Goal: Obtain resource: Obtain resource

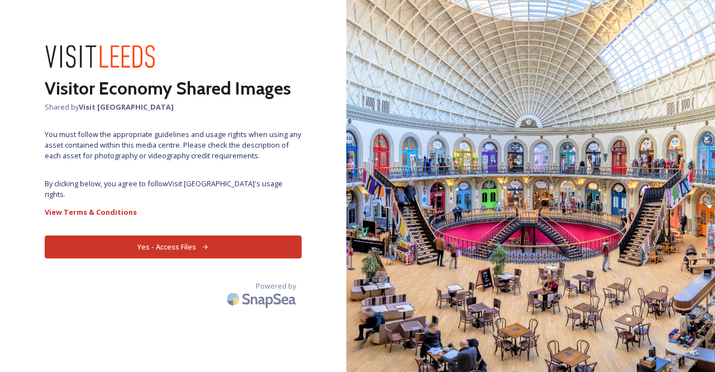
click at [244, 235] on button "Yes - Access Files" at bounding box center [173, 246] width 257 height 23
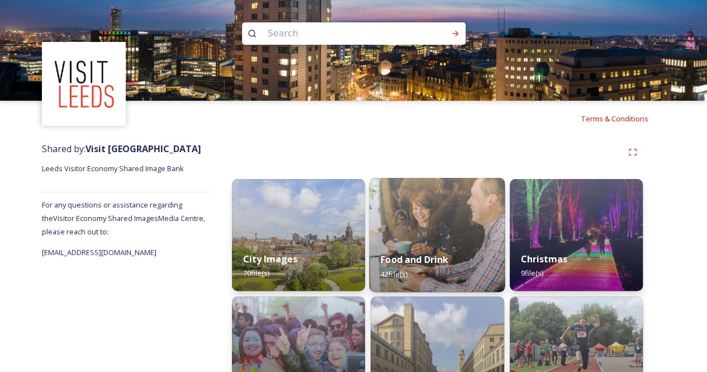
scroll to position [56, 0]
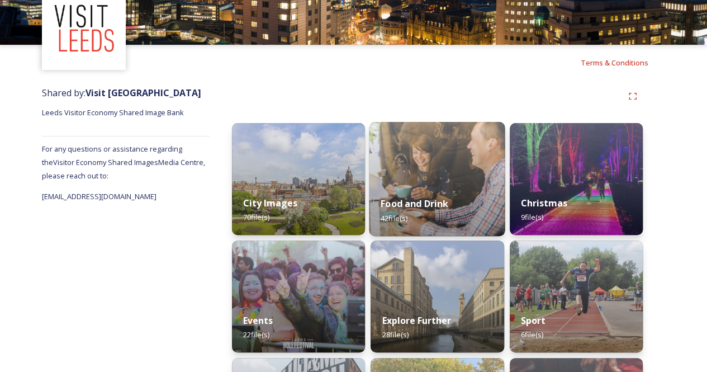
click at [426, 203] on strong "Food and Drink" at bounding box center [415, 203] width 68 height 12
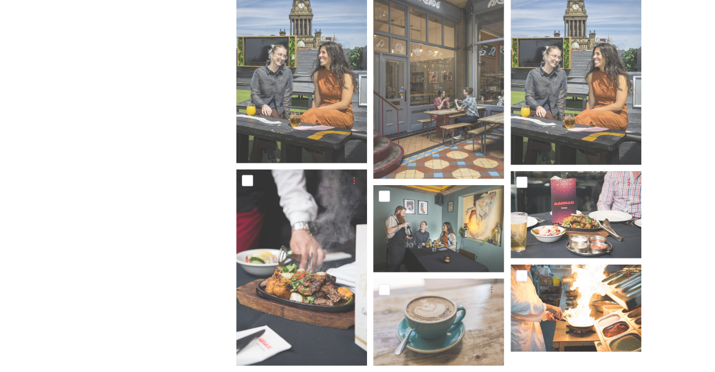
scroll to position [1376, 0]
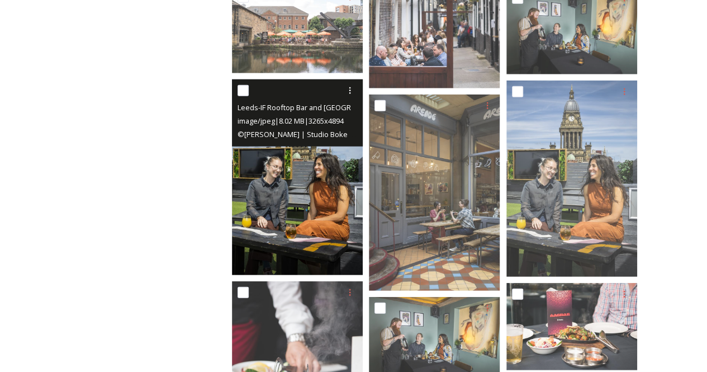
click at [311, 231] on img at bounding box center [297, 177] width 131 height 196
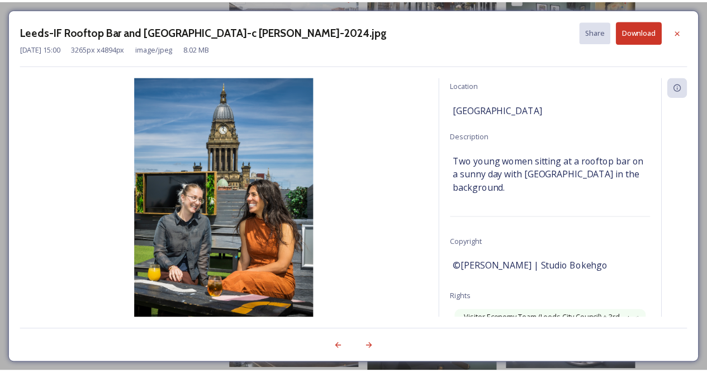
scroll to position [112, 0]
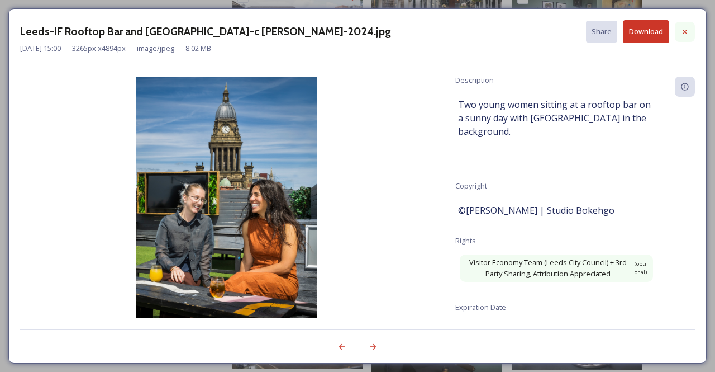
click at [689, 28] on icon at bounding box center [685, 31] width 9 height 9
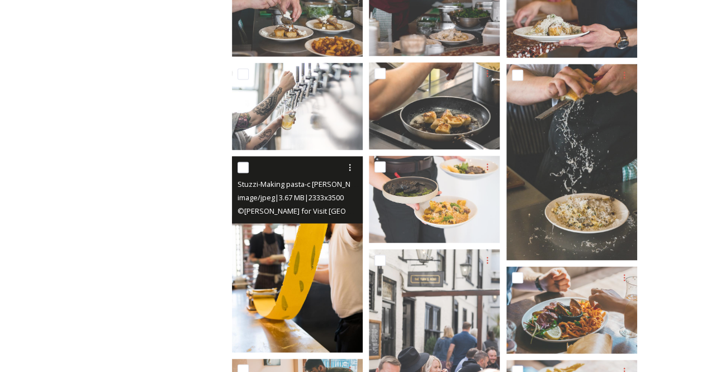
scroll to position [873, 0]
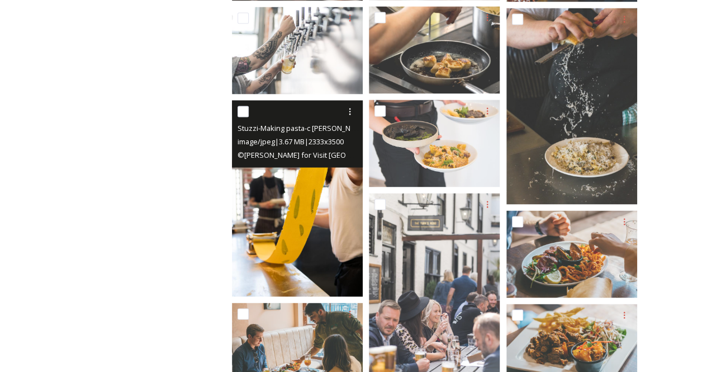
click at [296, 224] on img at bounding box center [297, 198] width 131 height 196
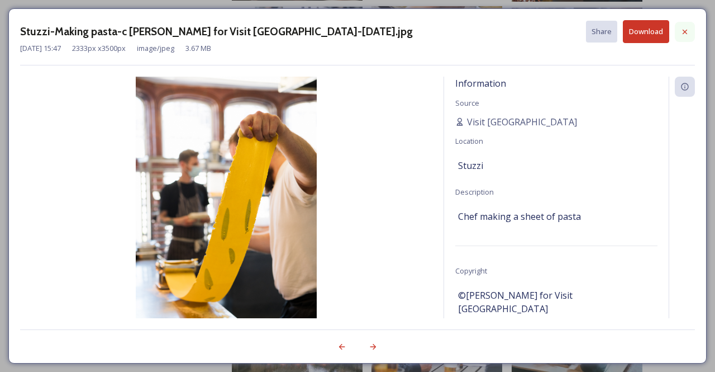
click at [691, 27] on div at bounding box center [685, 32] width 20 height 20
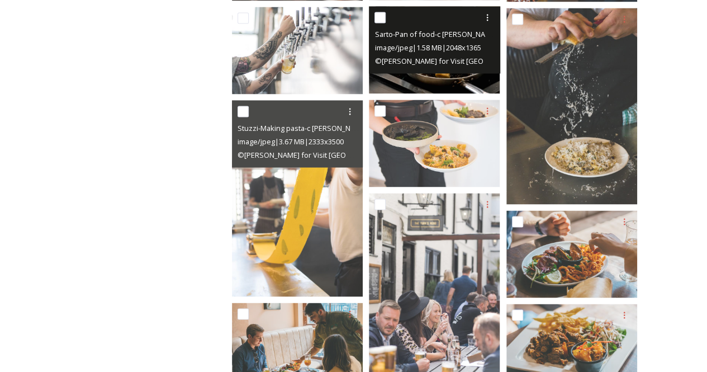
scroll to position [761, 0]
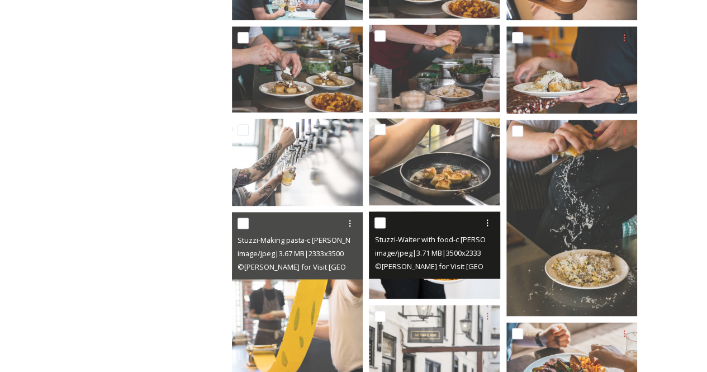
click at [463, 270] on div "© [PERSON_NAME] for Visit [GEOGRAPHIC_DATA]" at bounding box center [435, 265] width 122 height 13
click at [483, 270] on div "© [PERSON_NAME] for Visit [GEOGRAPHIC_DATA]" at bounding box center [435, 265] width 122 height 13
click at [471, 288] on img at bounding box center [434, 254] width 131 height 87
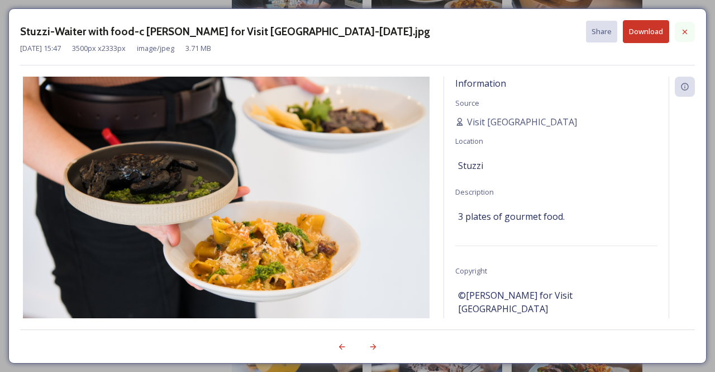
click at [687, 25] on div at bounding box center [685, 32] width 20 height 20
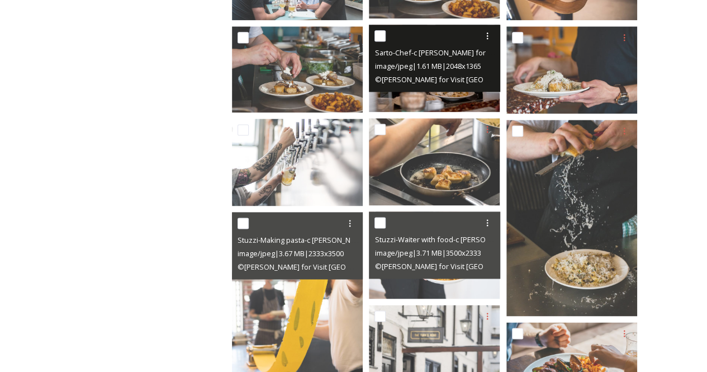
scroll to position [538, 0]
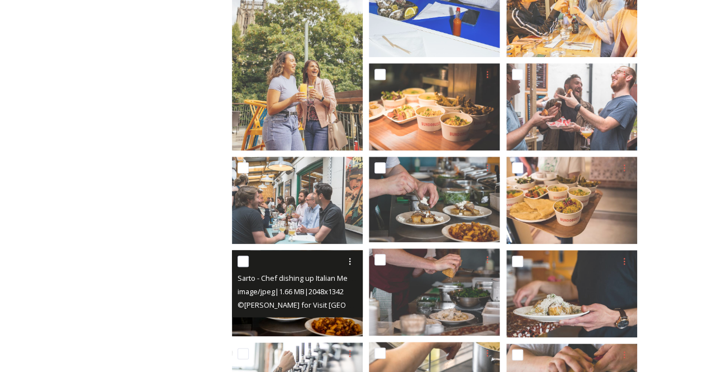
click at [306, 319] on img at bounding box center [297, 292] width 131 height 85
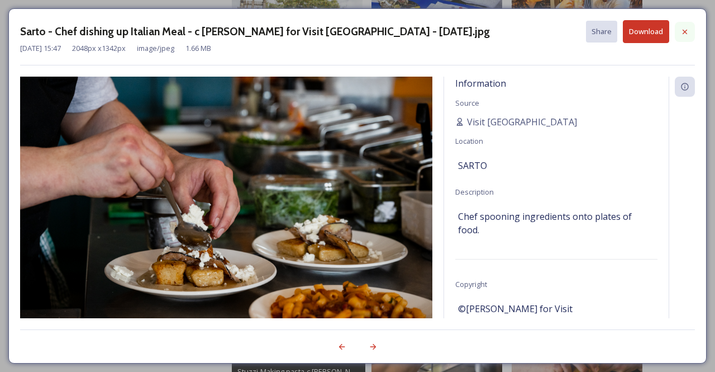
click at [687, 32] on icon at bounding box center [685, 31] width 9 height 9
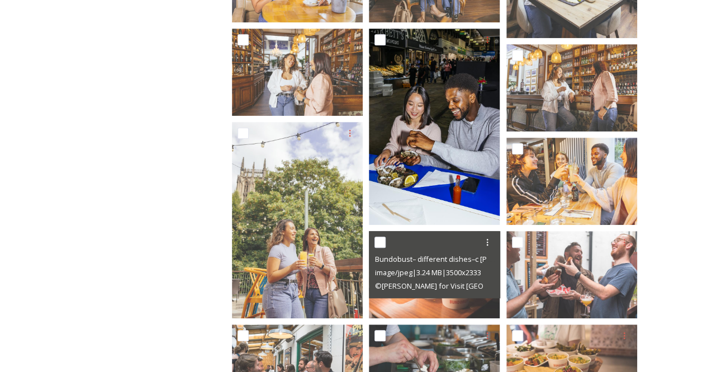
scroll to position [314, 0]
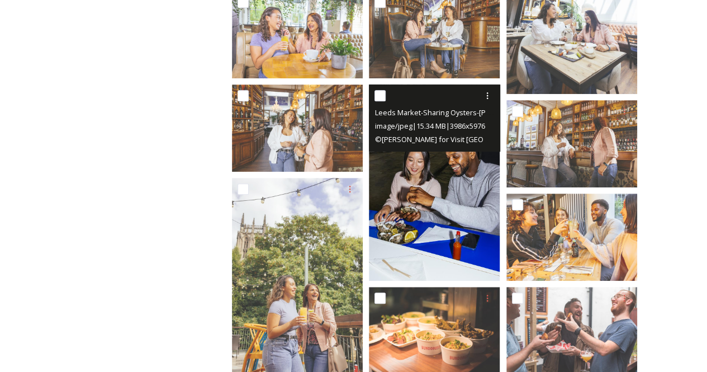
click at [418, 188] on img at bounding box center [434, 182] width 131 height 196
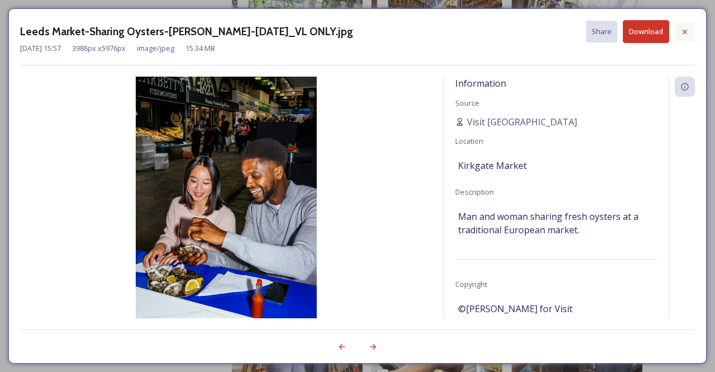
click at [690, 35] on icon at bounding box center [685, 31] width 9 height 9
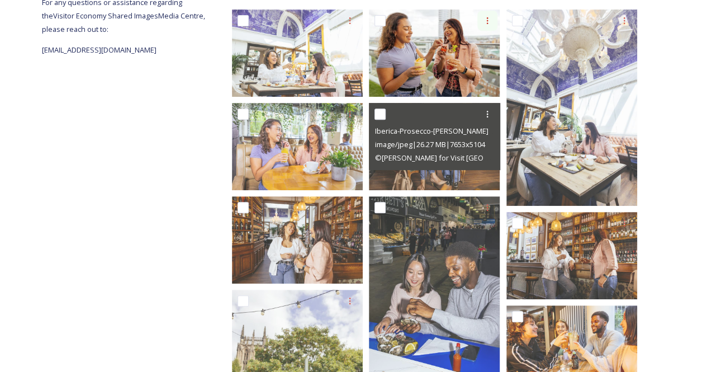
scroll to position [91, 0]
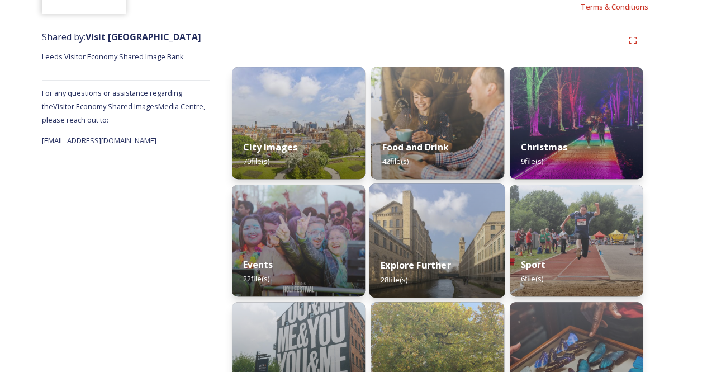
scroll to position [168, 0]
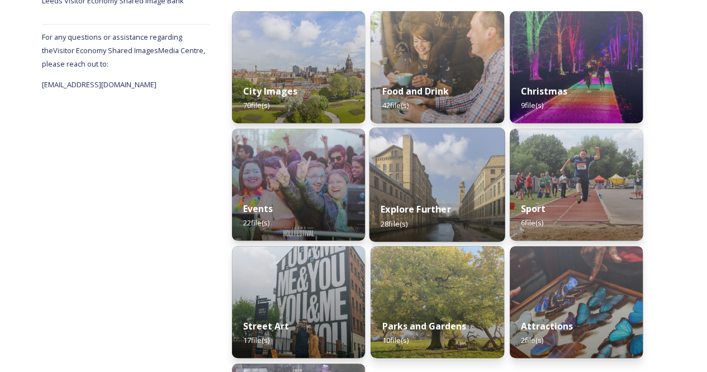
click at [465, 178] on img at bounding box center [437, 184] width 136 height 114
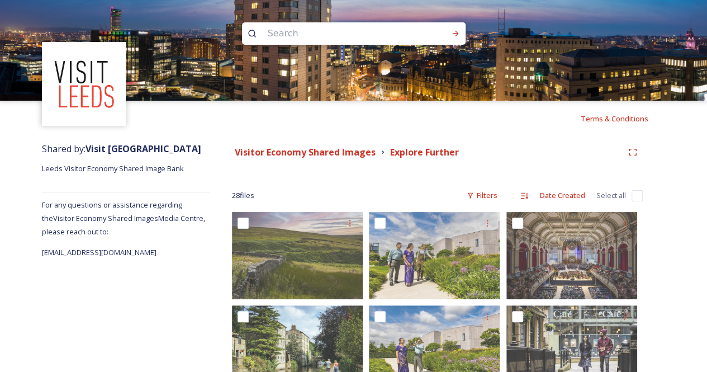
scroll to position [112, 0]
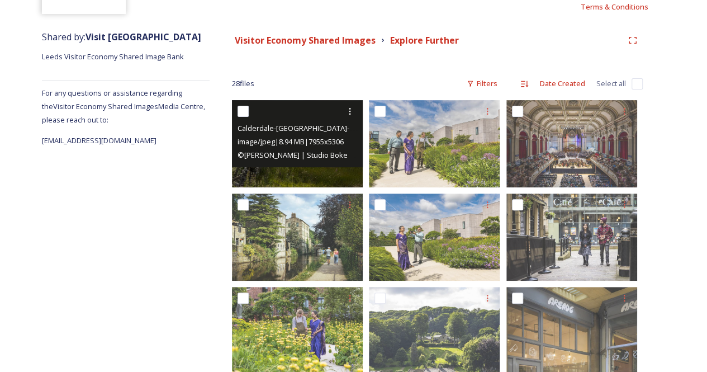
click at [324, 169] on img at bounding box center [297, 143] width 131 height 87
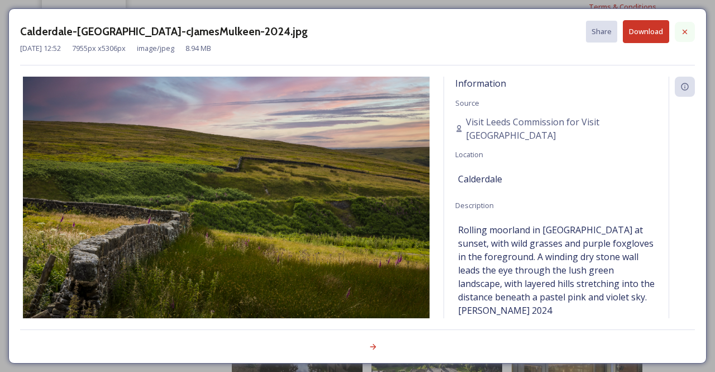
click at [685, 31] on icon at bounding box center [685, 31] width 4 height 4
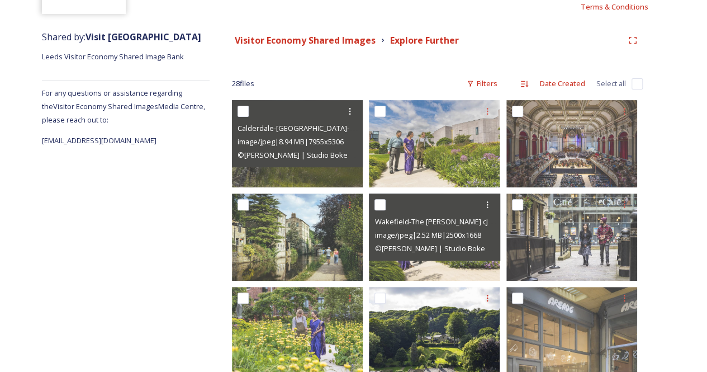
scroll to position [168, 0]
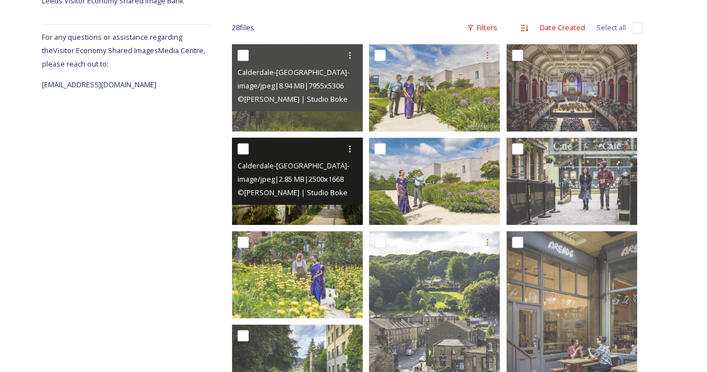
click at [327, 206] on img at bounding box center [297, 180] width 131 height 87
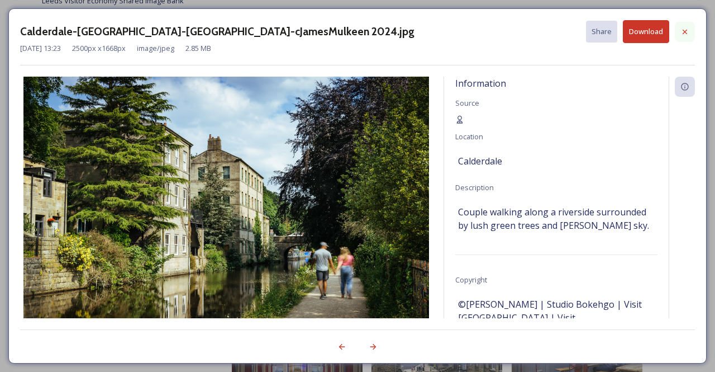
click at [689, 31] on icon at bounding box center [685, 31] width 9 height 9
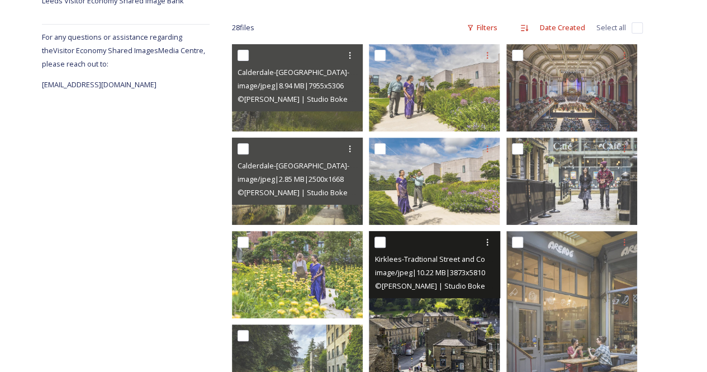
scroll to position [224, 0]
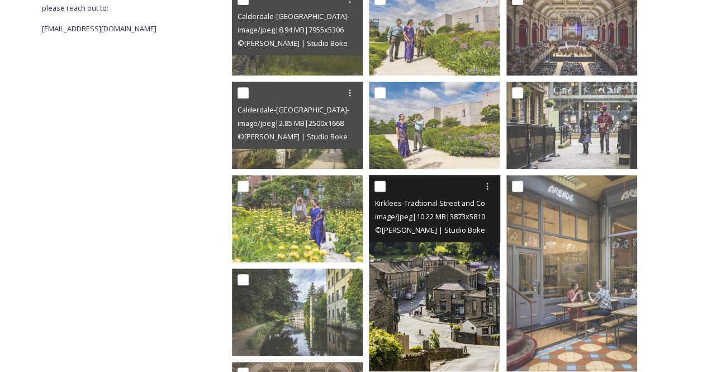
click at [463, 282] on img at bounding box center [434, 273] width 131 height 196
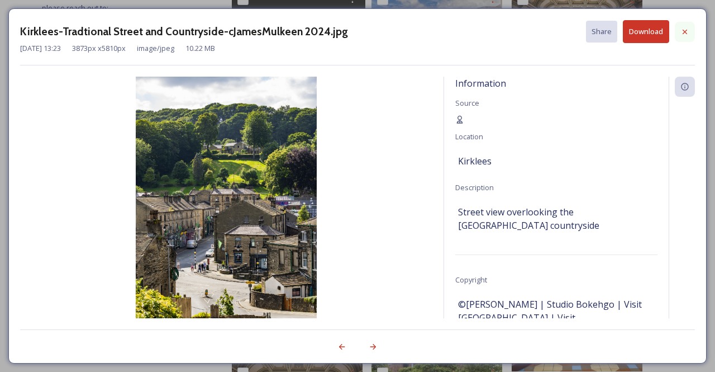
click at [687, 38] on div at bounding box center [685, 32] width 20 height 20
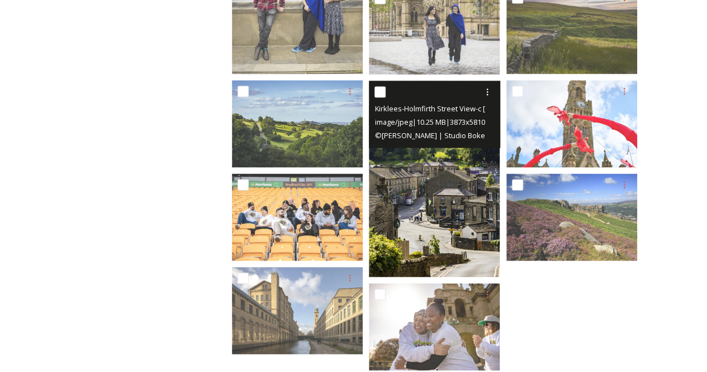
scroll to position [916, 0]
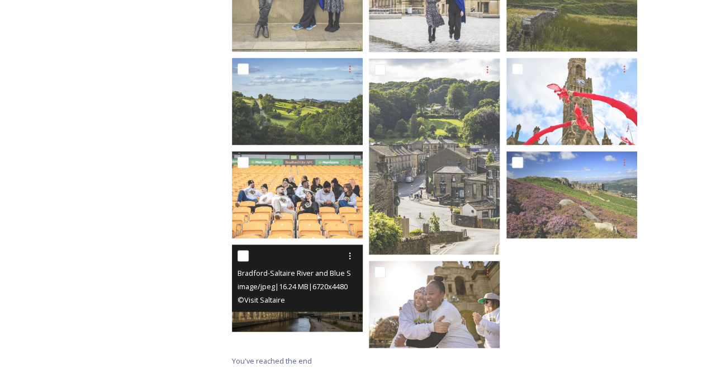
click at [314, 330] on img at bounding box center [297, 287] width 131 height 87
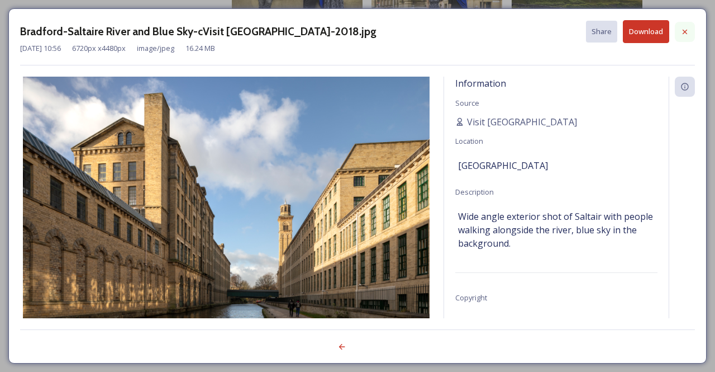
click at [690, 32] on div at bounding box center [685, 32] width 20 height 20
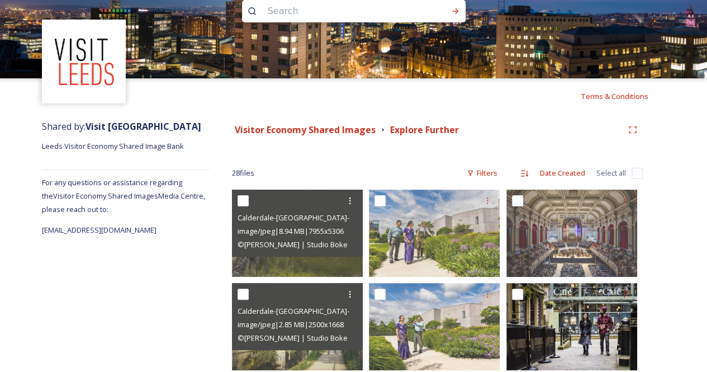
scroll to position [78, 0]
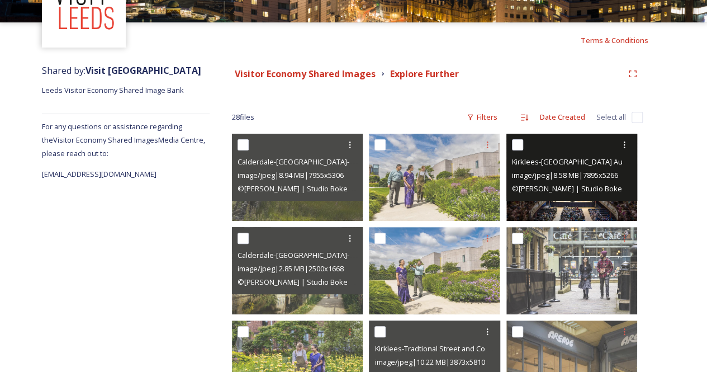
click at [581, 210] on img at bounding box center [571, 177] width 131 height 87
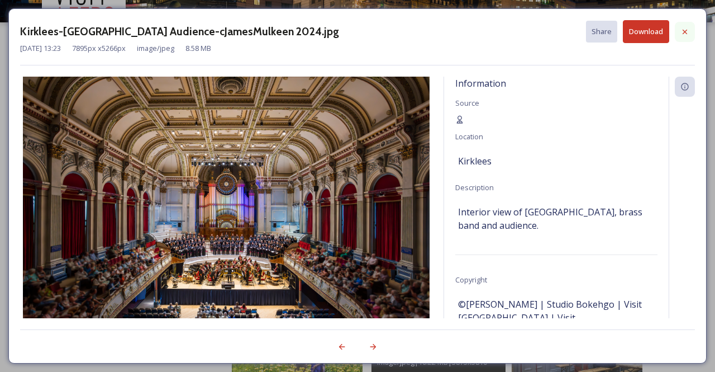
click at [684, 36] on div at bounding box center [685, 32] width 20 height 20
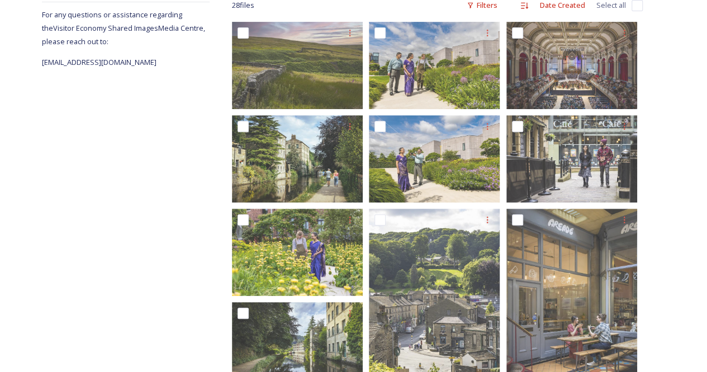
scroll to position [246, 0]
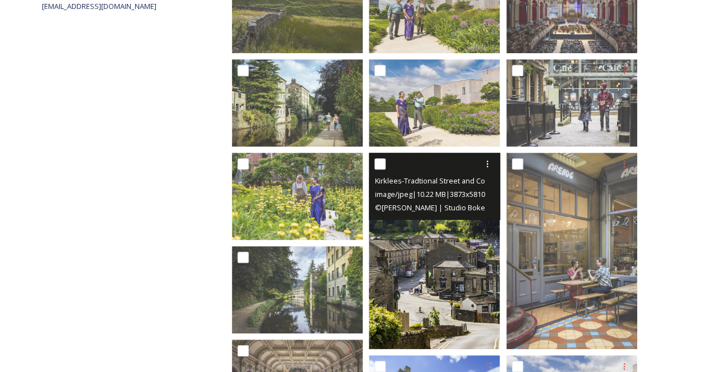
click at [418, 312] on img at bounding box center [434, 251] width 131 height 196
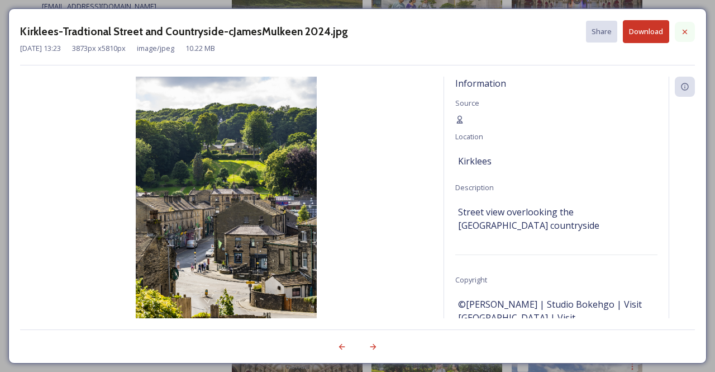
click at [686, 34] on icon at bounding box center [685, 31] width 9 height 9
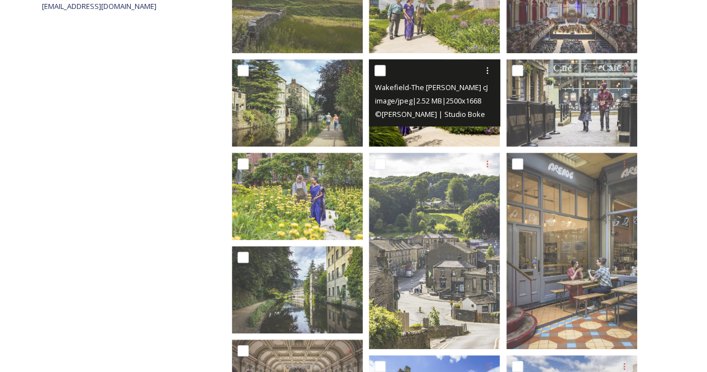
click at [482, 139] on img at bounding box center [434, 102] width 131 height 87
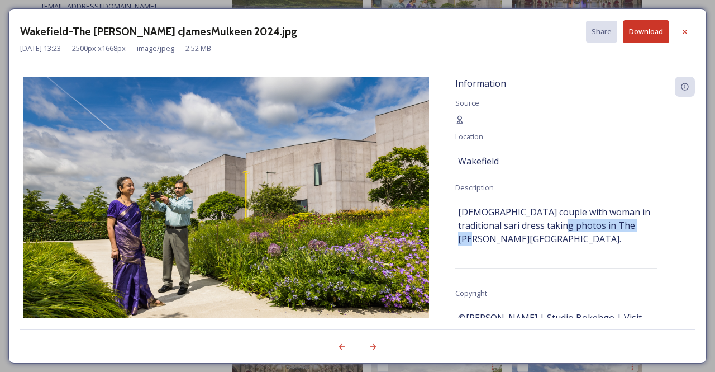
drag, startPoint x: 553, startPoint y: 222, endPoint x: 643, endPoint y: 222, distance: 89.4
click at [643, 222] on span "[DEMOGRAPHIC_DATA] couple with woman in traditional sari dress taking photos in…" at bounding box center [556, 225] width 197 height 40
copy span "The [PERSON_NAME] garden"
click at [688, 34] on icon at bounding box center [685, 31] width 9 height 9
